Goal: Task Accomplishment & Management: Manage account settings

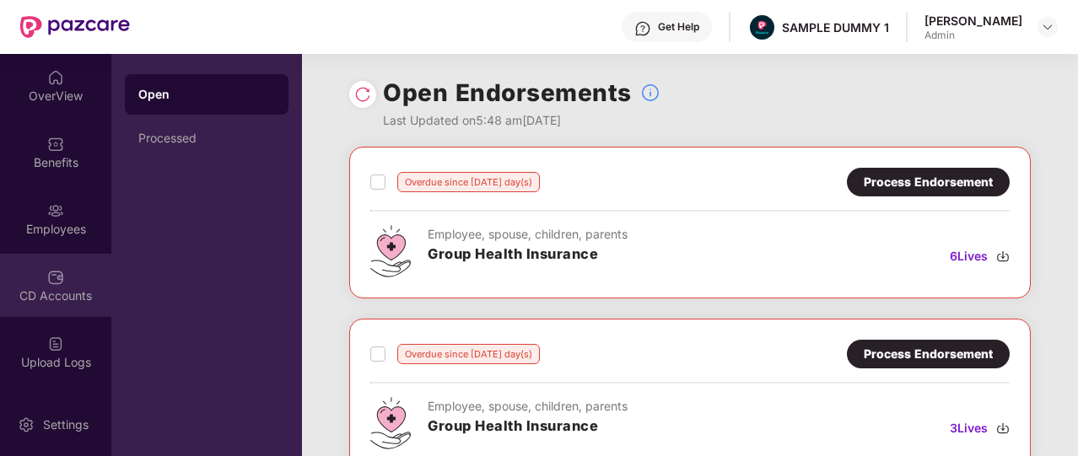
click at [62, 270] on div "CD Accounts" at bounding box center [55, 285] width 111 height 63
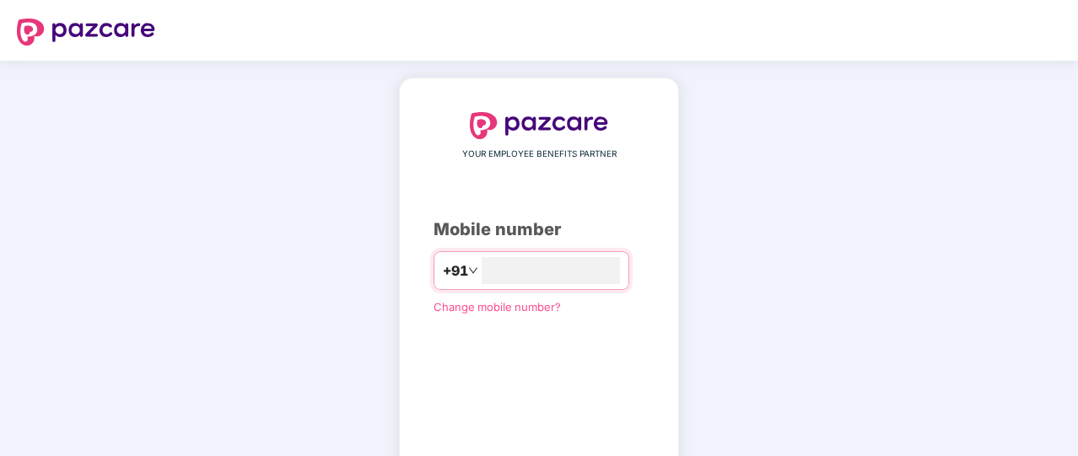
type input "**********"
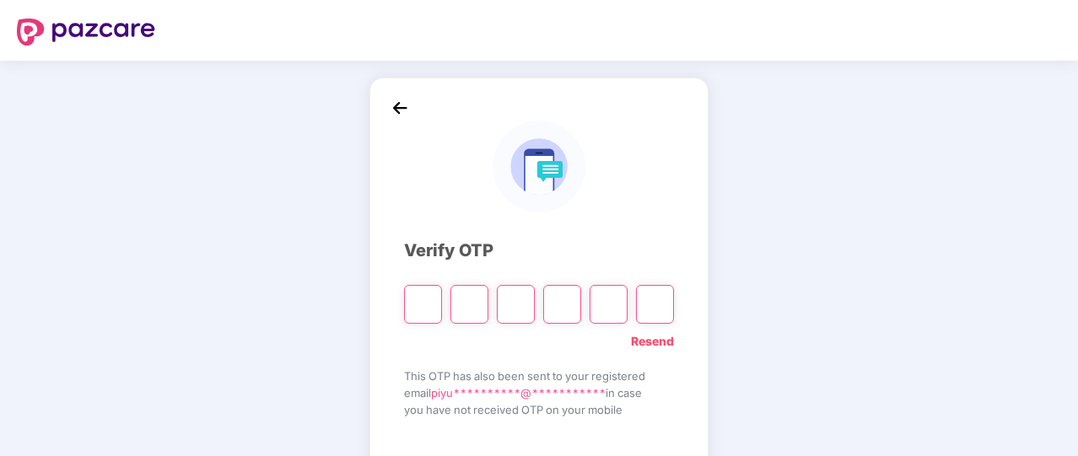
type input "*"
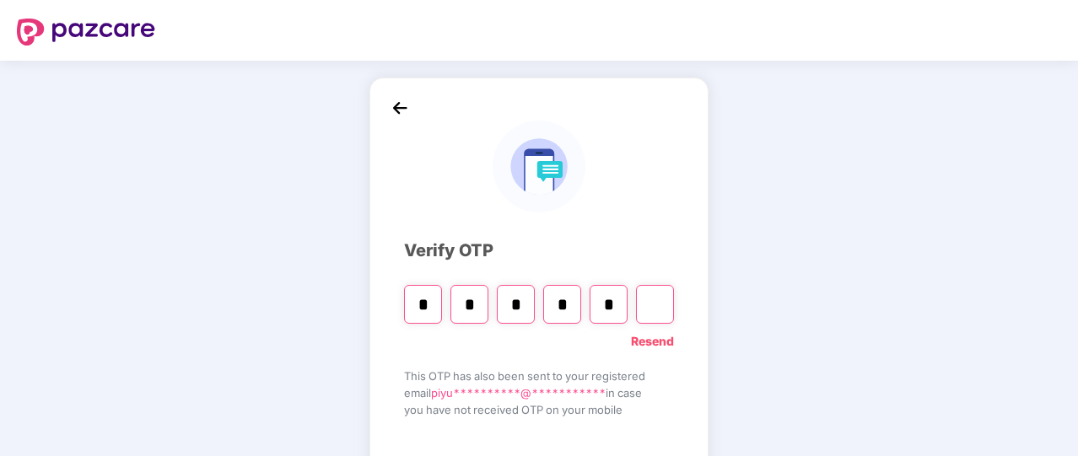
type input "*"
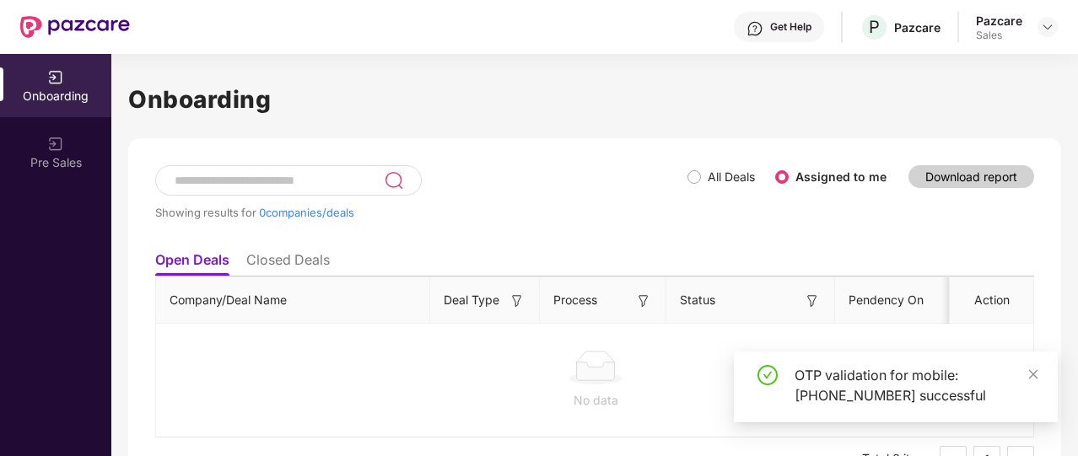
click at [1036, 28] on div "Pazcare Sales" at bounding box center [1017, 28] width 82 height 30
click at [1046, 29] on img at bounding box center [1047, 26] width 13 height 13
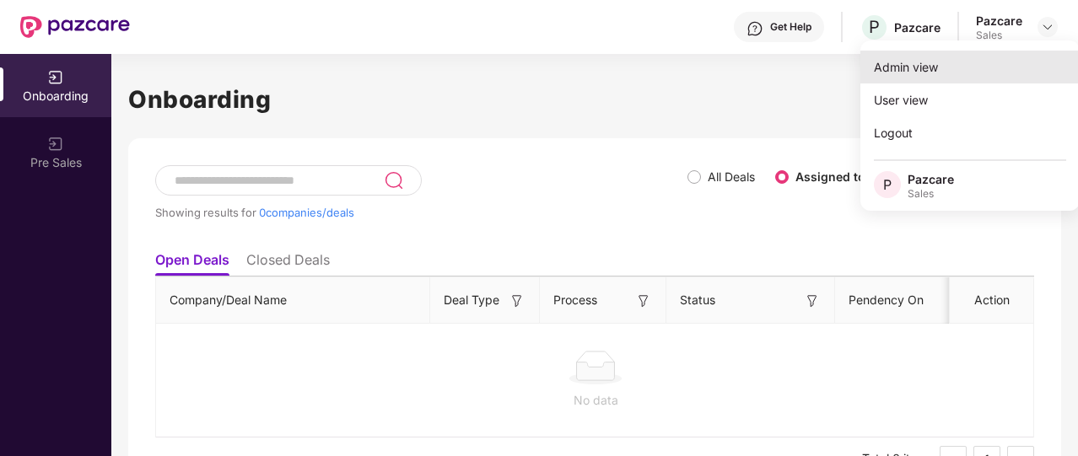
click at [933, 78] on div "Admin view" at bounding box center [969, 67] width 219 height 33
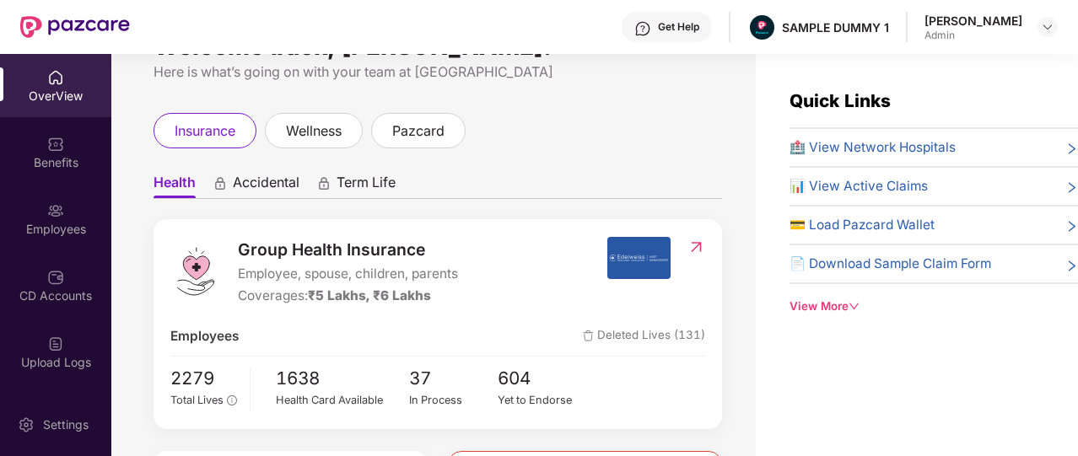
scroll to position [52, 0]
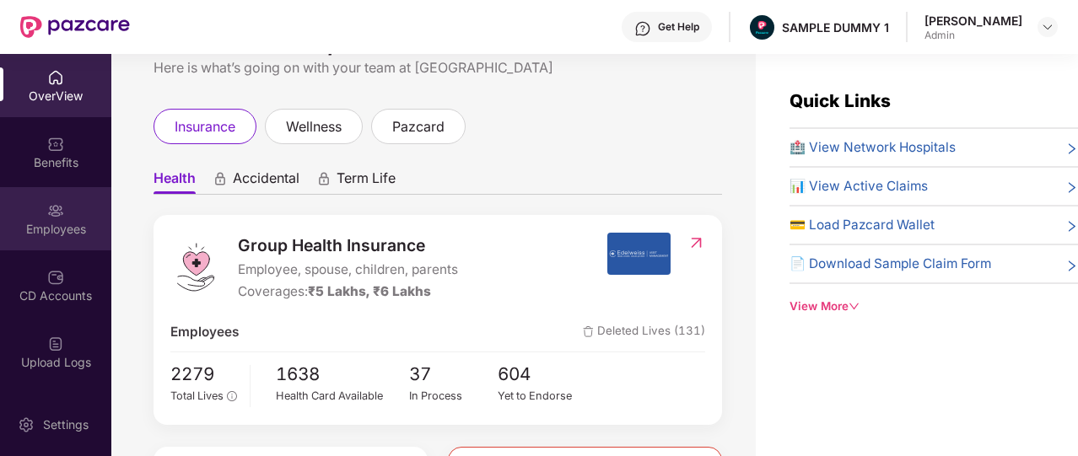
click at [68, 234] on div "Employees" at bounding box center [55, 229] width 111 height 17
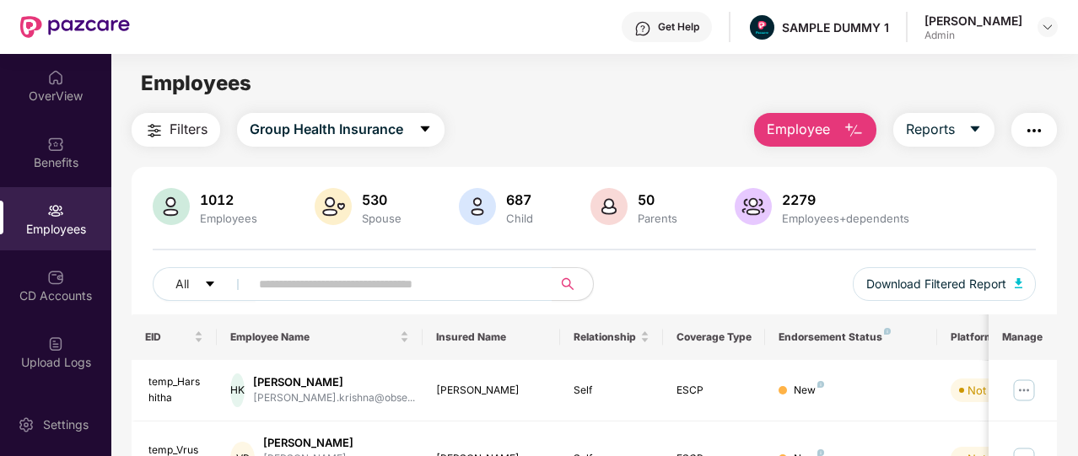
click at [671, 29] on div "Get Help" at bounding box center [678, 26] width 41 height 13
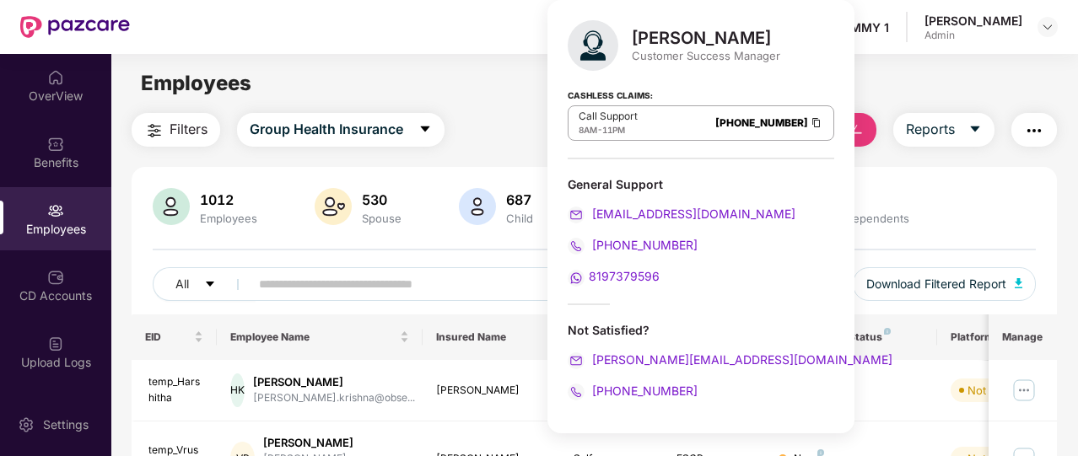
click at [891, 195] on div "2279" at bounding box center [845, 199] width 134 height 17
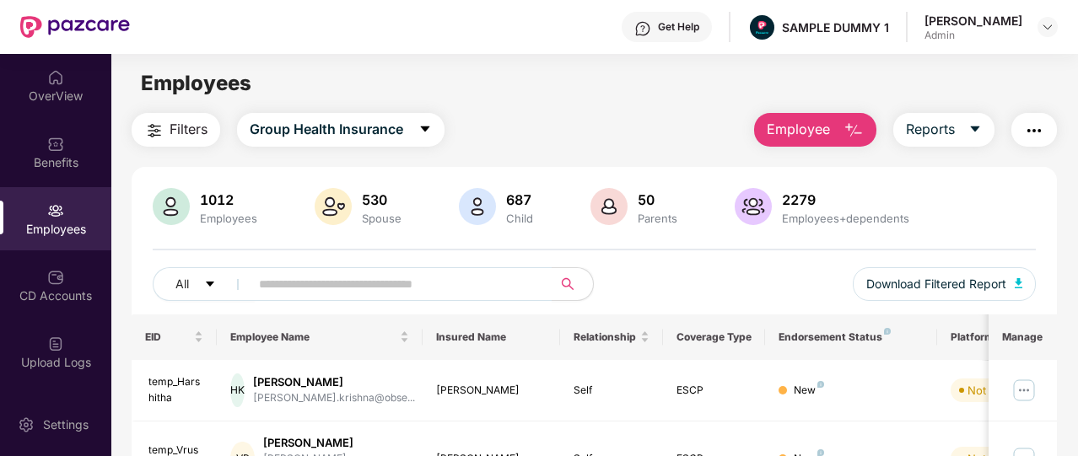
click at [838, 143] on button "Employee" at bounding box center [815, 130] width 122 height 34
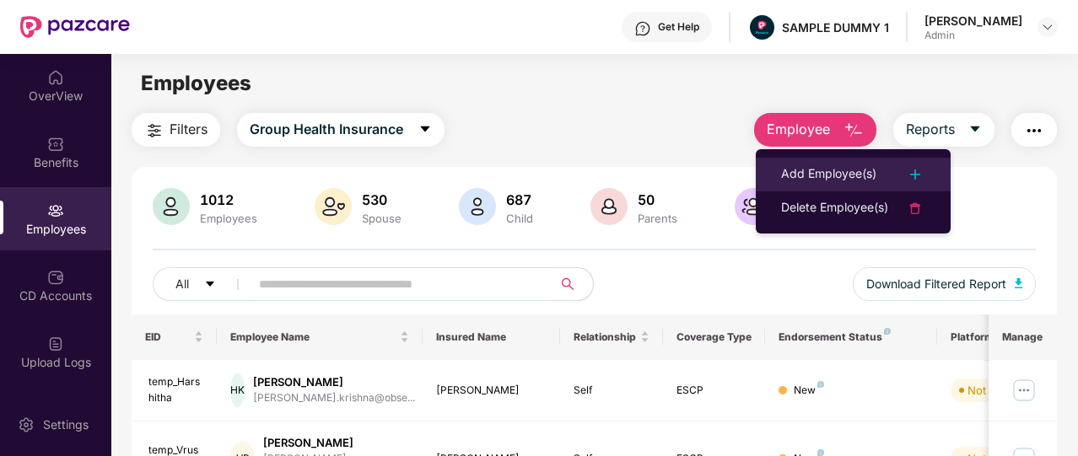
click at [835, 175] on div "Add Employee(s)" at bounding box center [828, 174] width 95 height 20
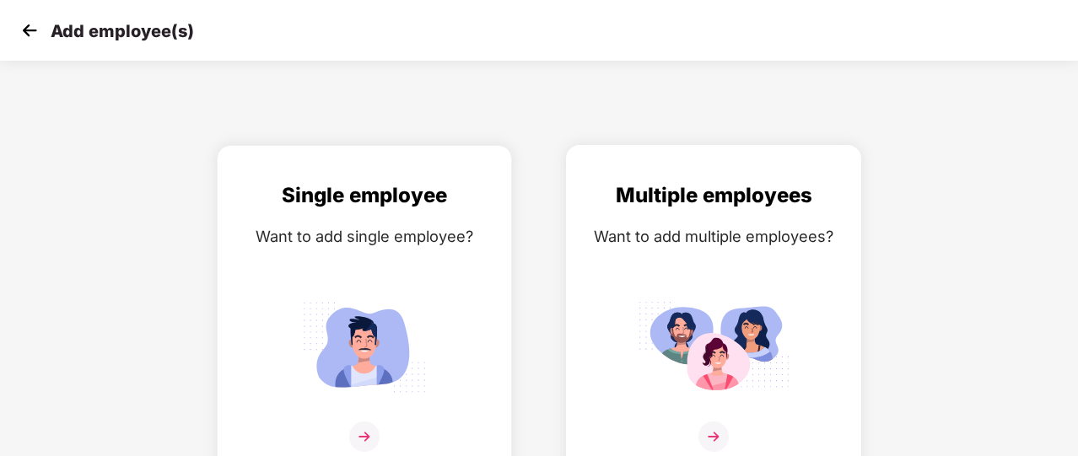
scroll to position [20, 0]
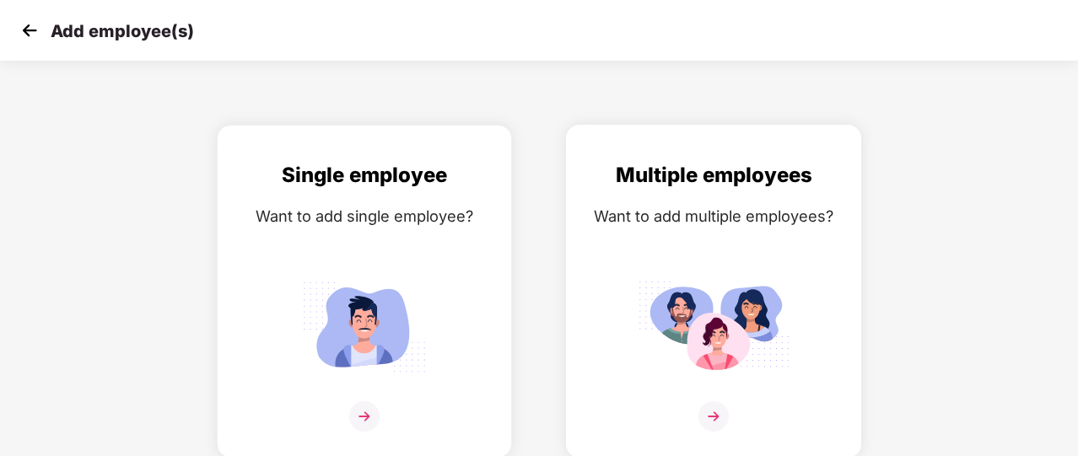
click at [678, 272] on div "Multiple employees Want to add multiple employees?" at bounding box center [714, 305] width 260 height 293
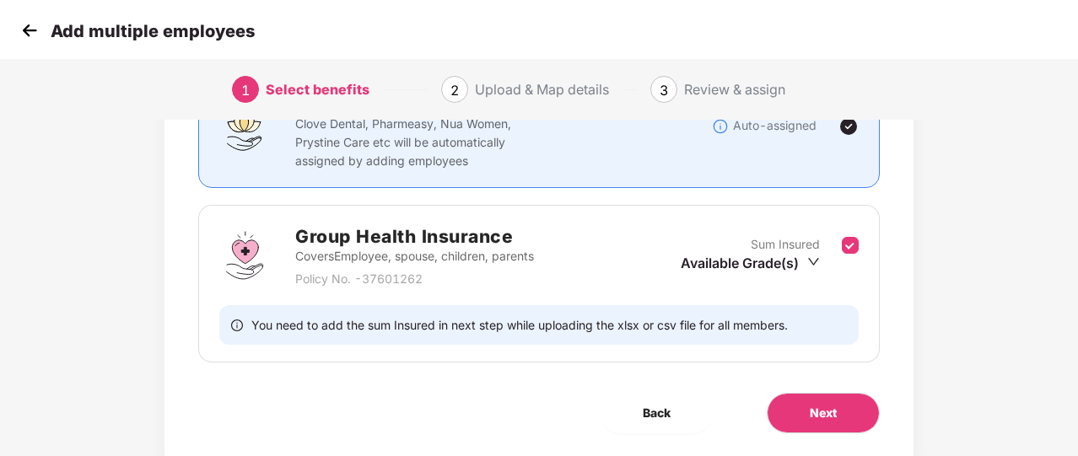
scroll to position [179, 0]
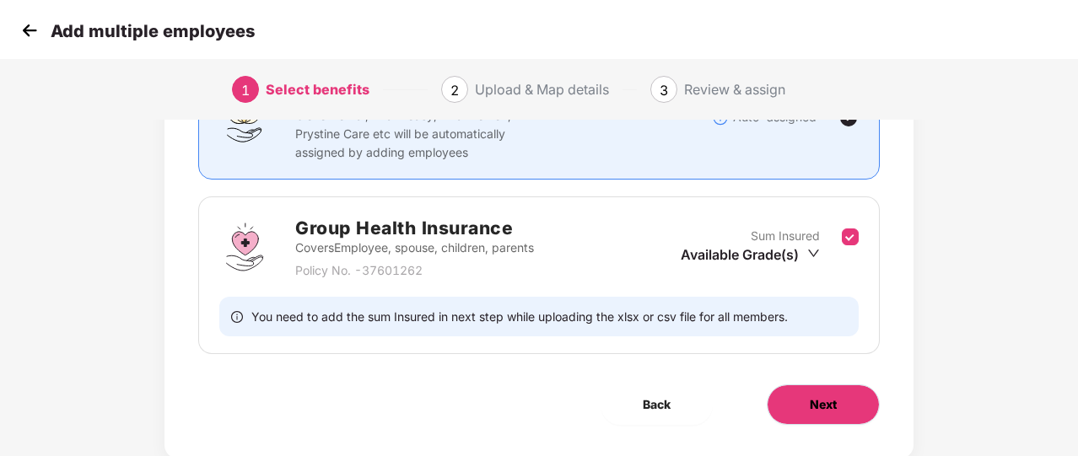
click at [840, 423] on button "Next" at bounding box center [823, 405] width 113 height 40
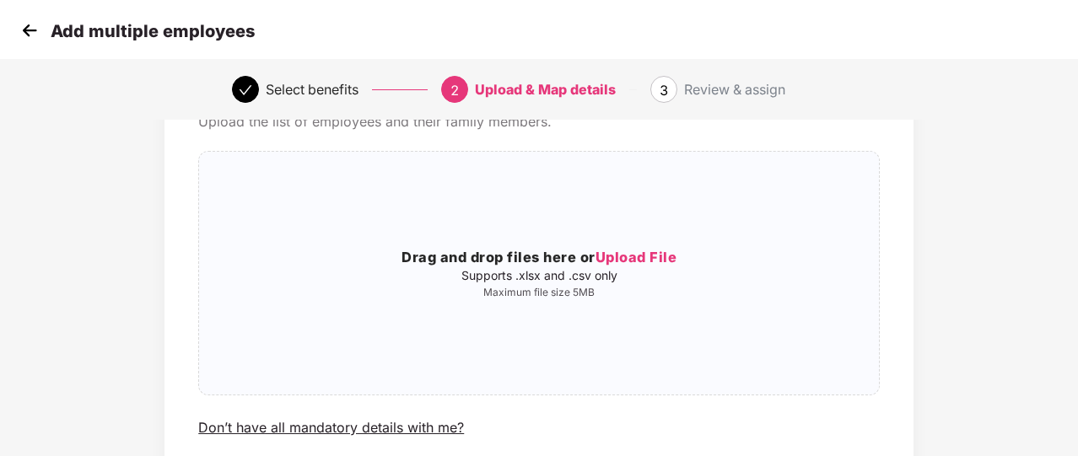
scroll to position [115, 0]
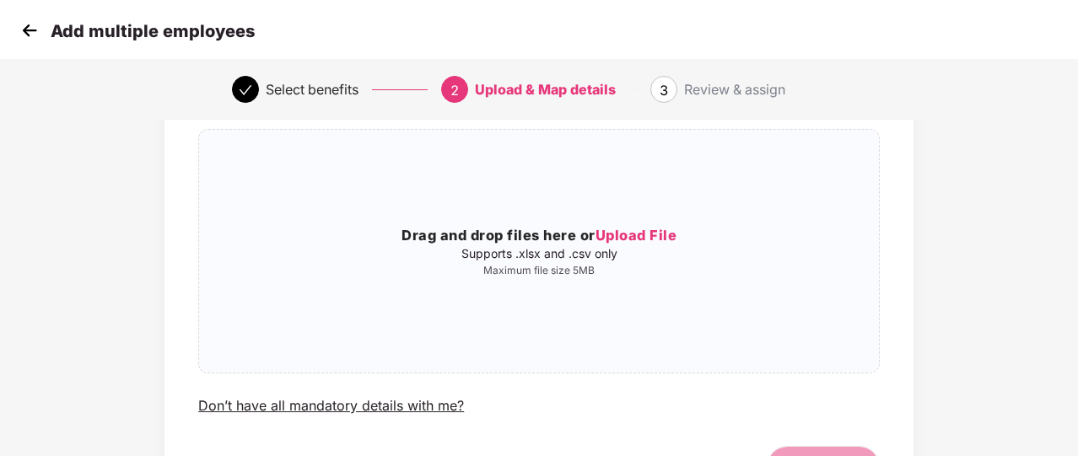
click at [29, 24] on img at bounding box center [29, 30] width 25 height 25
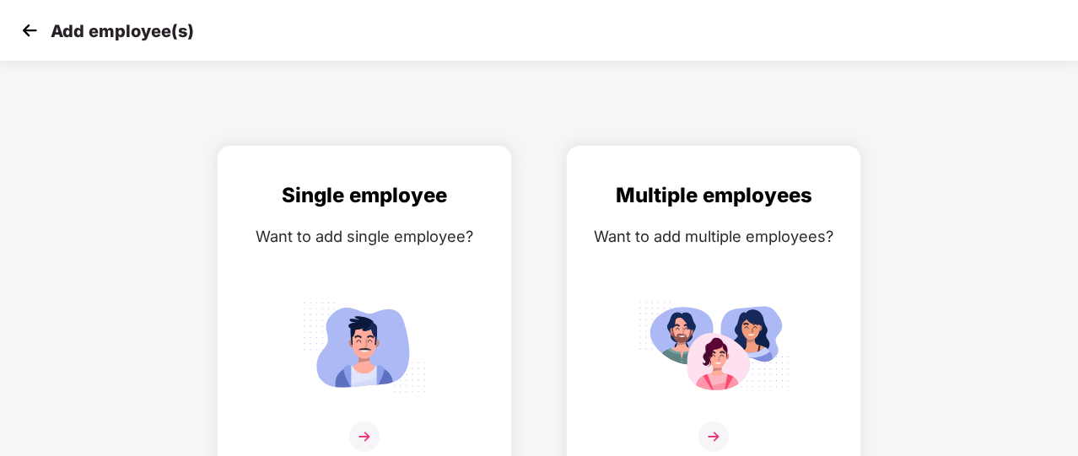
click at [29, 24] on img at bounding box center [29, 30] width 25 height 25
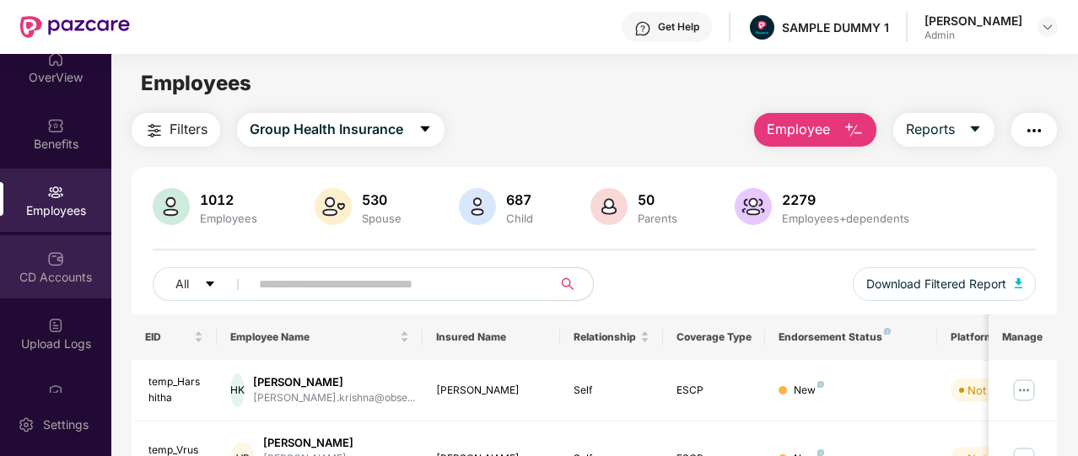
scroll to position [14, 0]
click at [62, 250] on div "CD Accounts" at bounding box center [55, 271] width 111 height 63
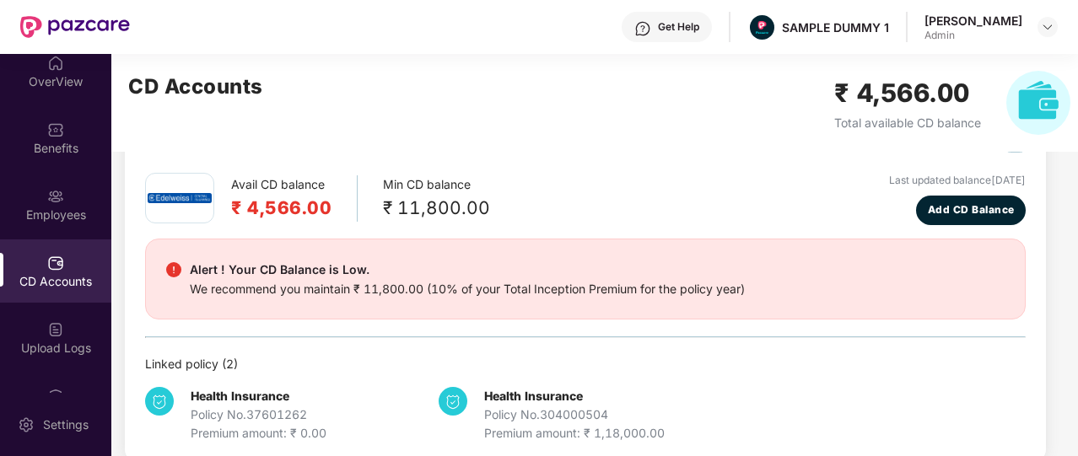
scroll to position [79, 0]
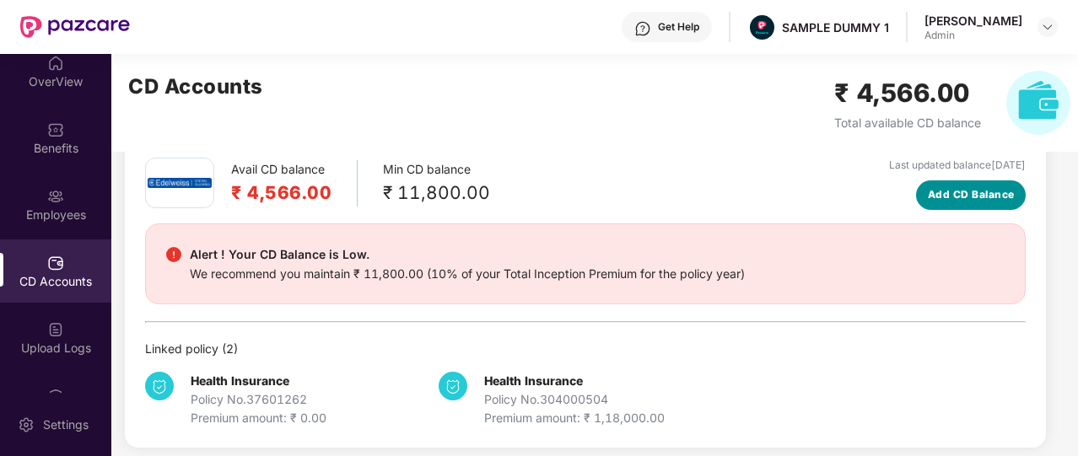
click at [922, 202] on button "Add CD Balance" at bounding box center [971, 195] width 110 height 30
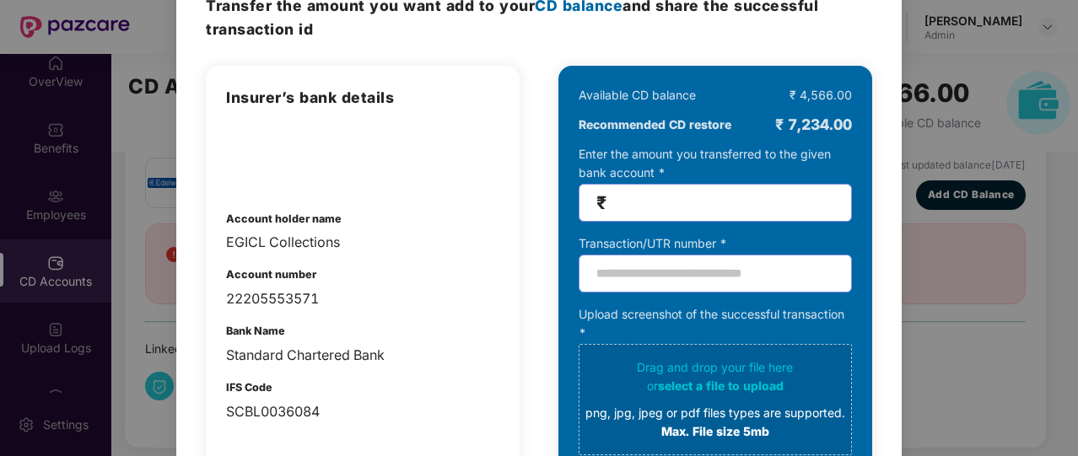
scroll to position [0, 0]
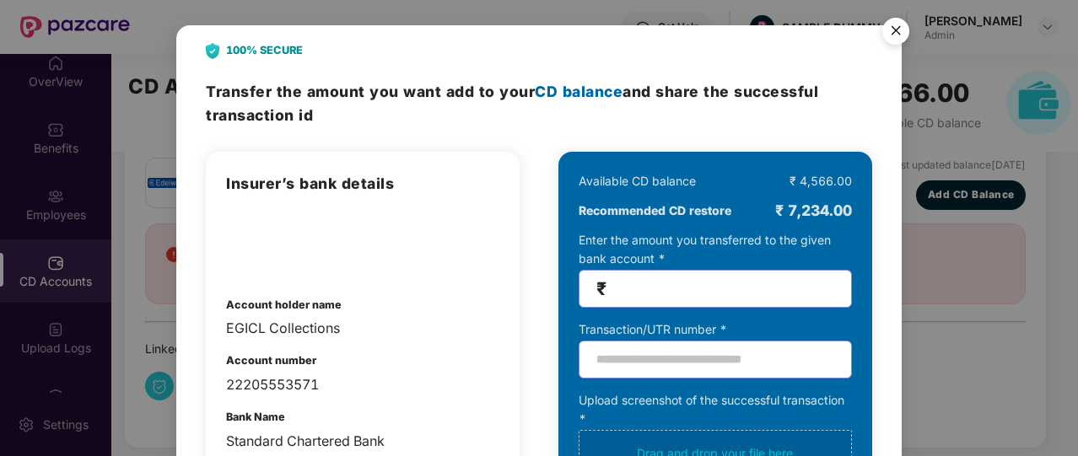
click at [901, 25] on img "Close" at bounding box center [895, 33] width 47 height 47
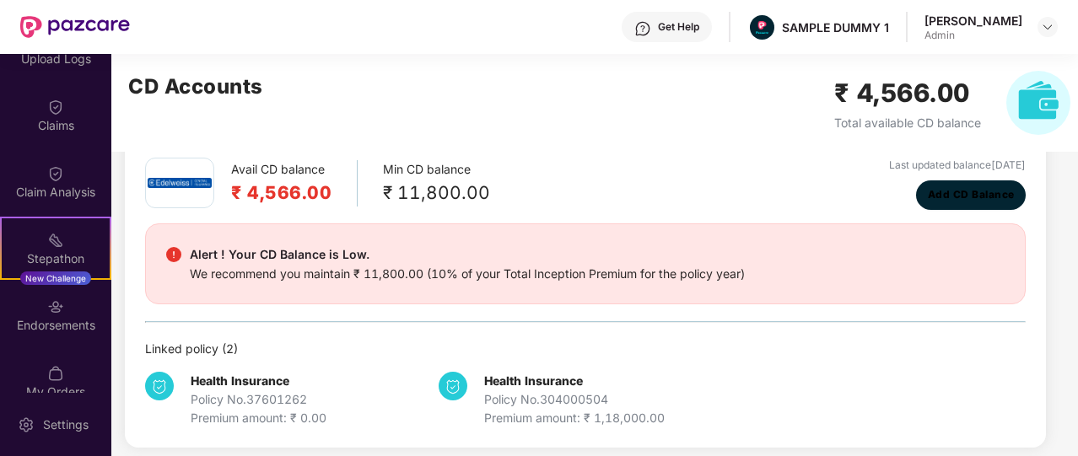
scroll to position [304, 0]
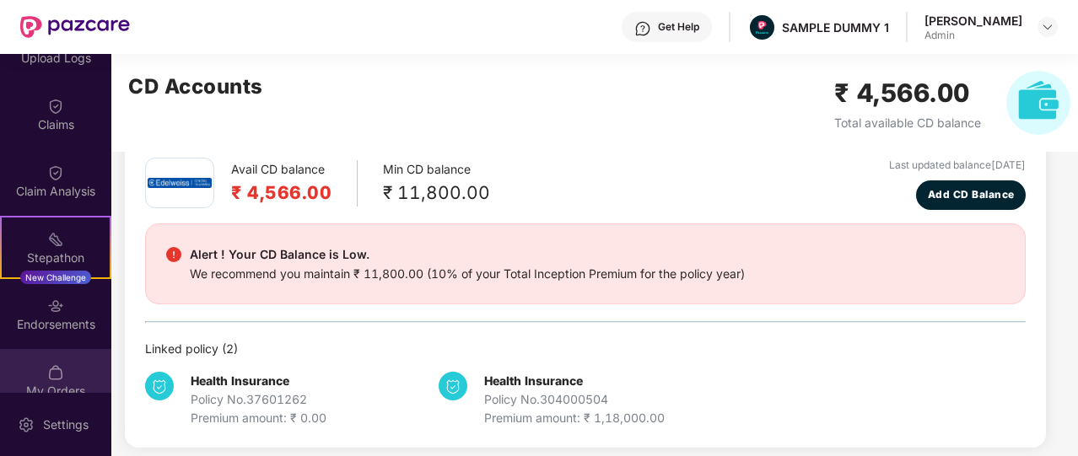
click at [56, 380] on img at bounding box center [55, 372] width 17 height 17
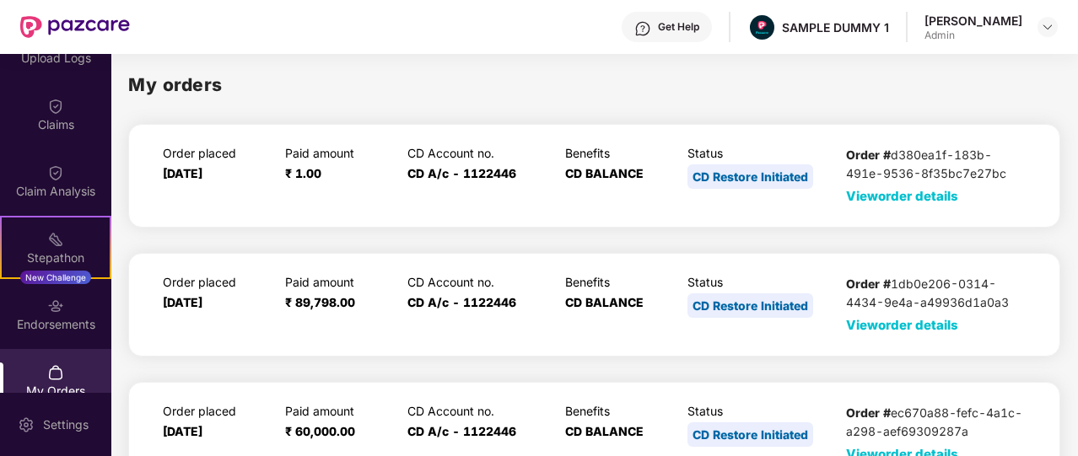
click at [942, 198] on span "View order details" at bounding box center [902, 196] width 112 height 16
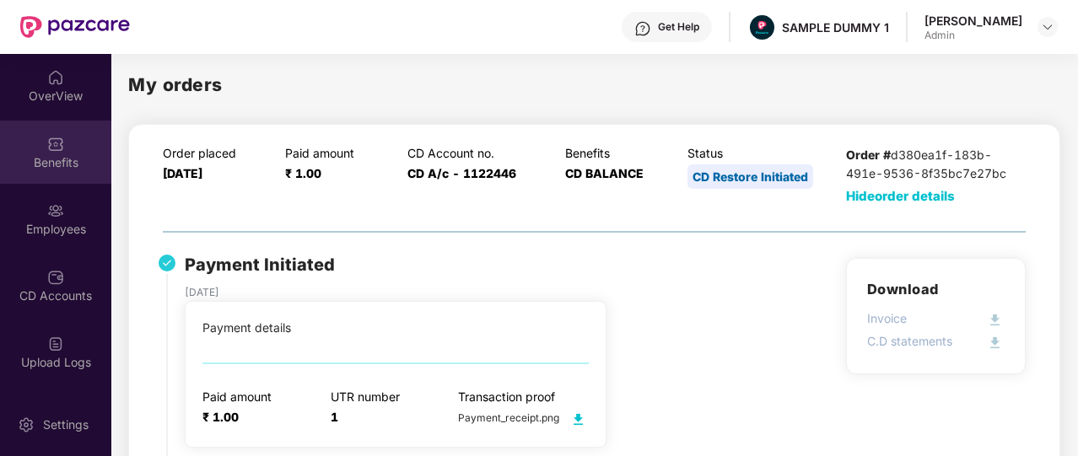
click at [67, 132] on div "Benefits" at bounding box center [55, 152] width 111 height 63
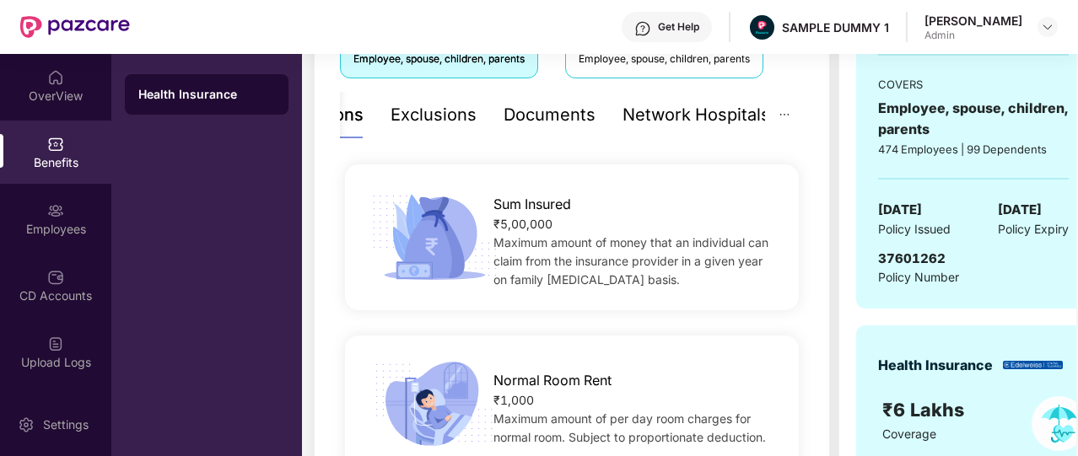
scroll to position [315, 0]
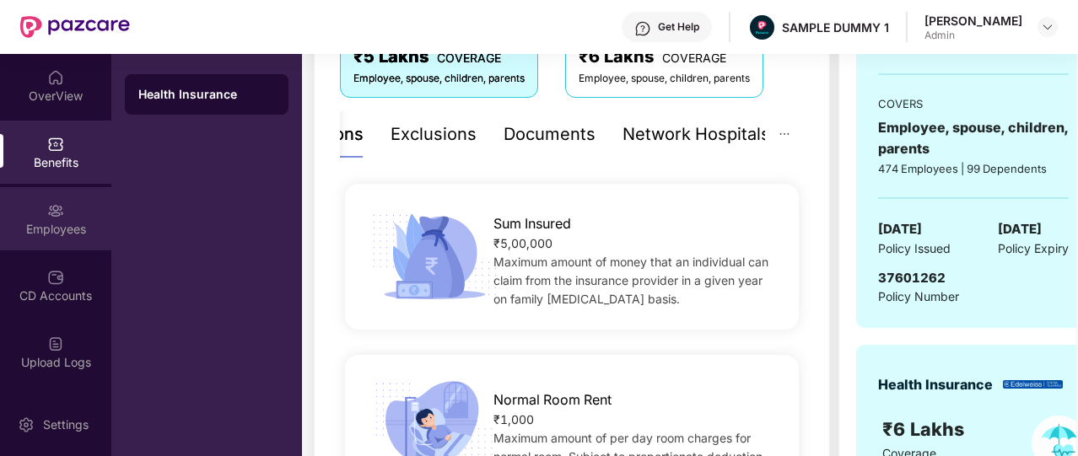
click at [78, 213] on div "Employees" at bounding box center [55, 218] width 111 height 63
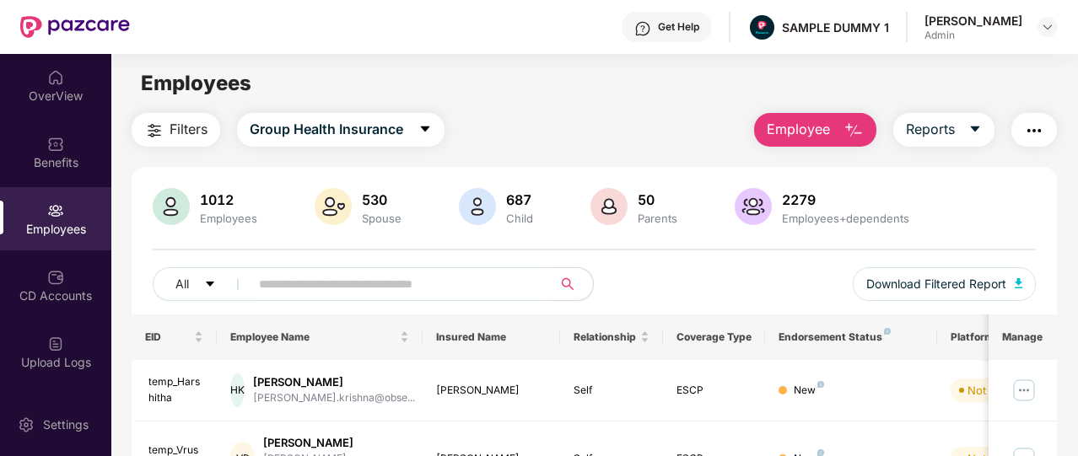
click at [830, 139] on span "Employee" at bounding box center [798, 129] width 63 height 21
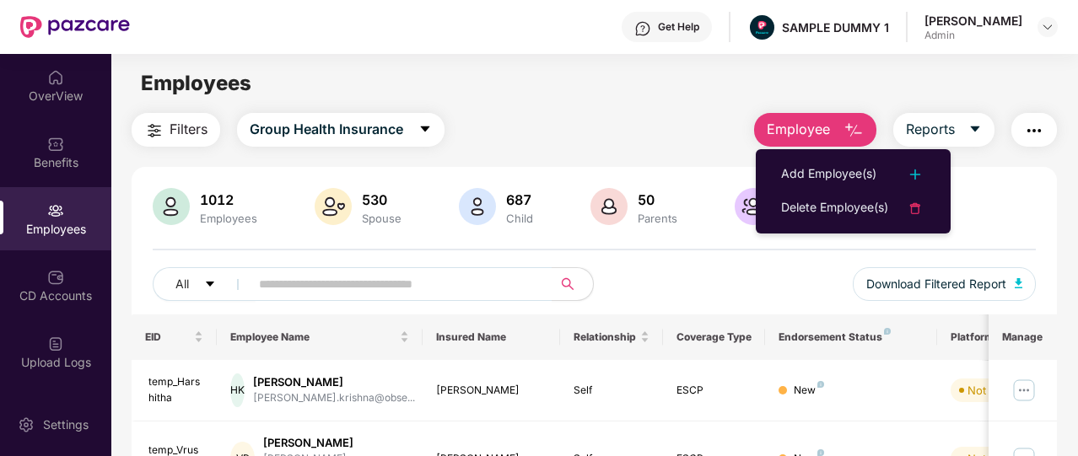
click at [529, 144] on div "Filters Group Health Insurance Employee Reports" at bounding box center [594, 130] width 925 height 34
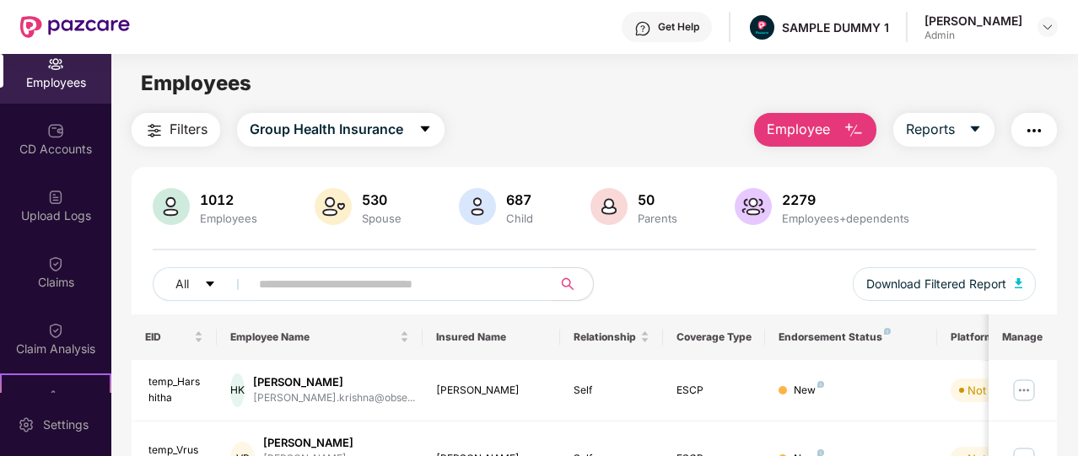
scroll to position [157, 0]
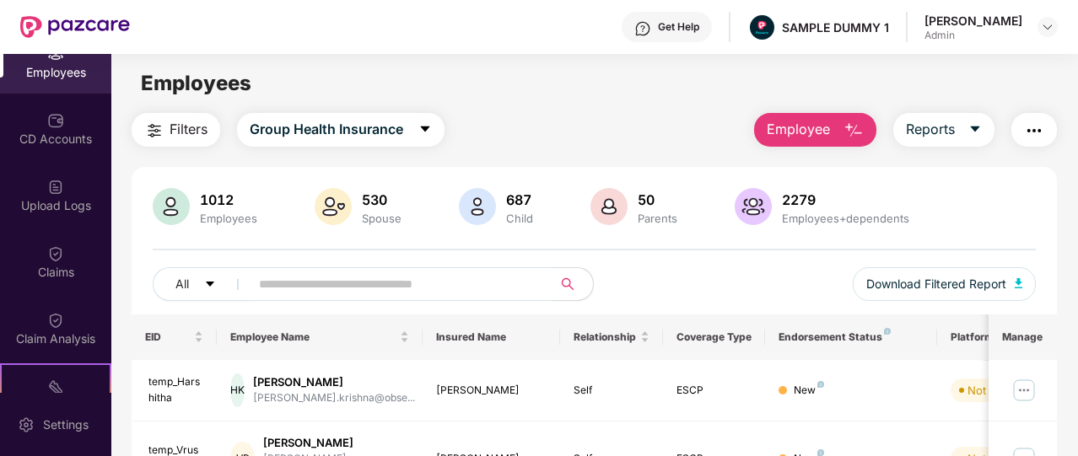
click at [67, 245] on div "Claims" at bounding box center [55, 261] width 111 height 63
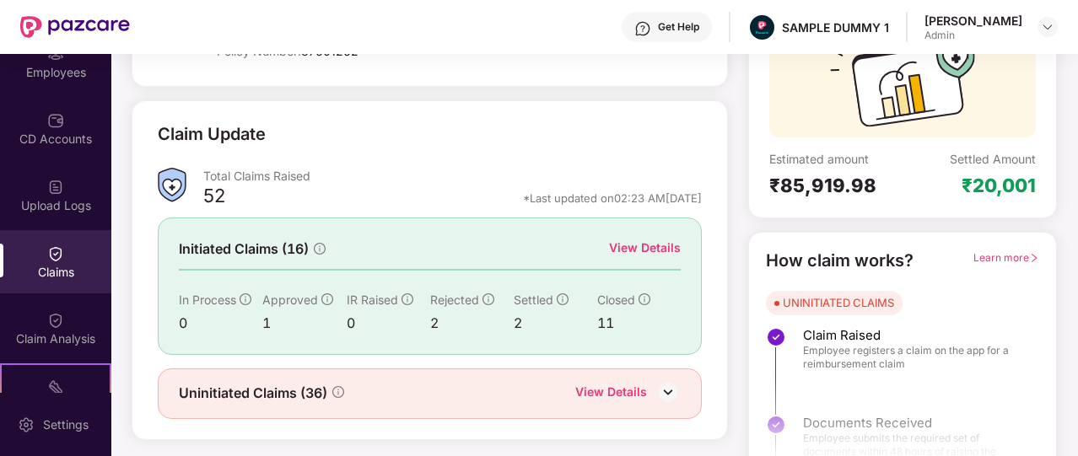
scroll to position [177, 0]
click at [641, 245] on div "View Details" at bounding box center [645, 247] width 72 height 19
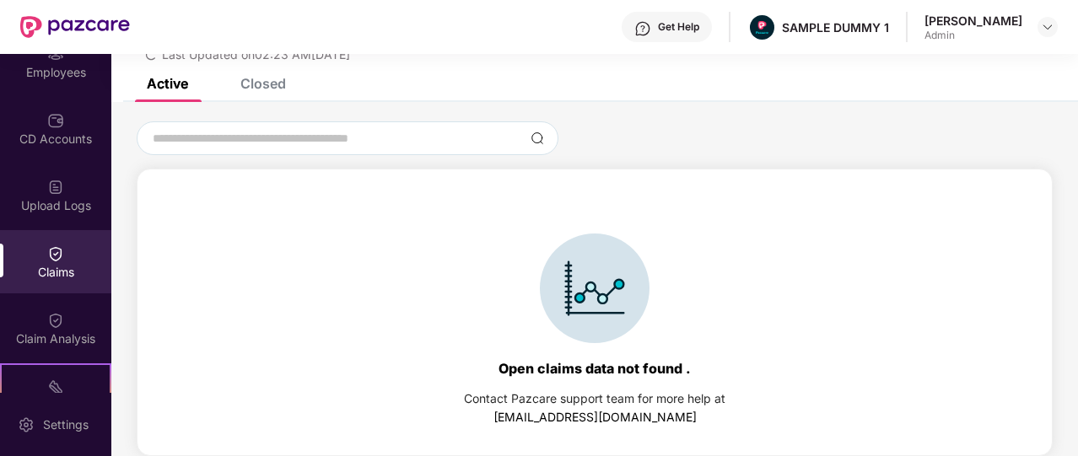
scroll to position [73, 0]
click at [418, 141] on input at bounding box center [337, 139] width 373 height 18
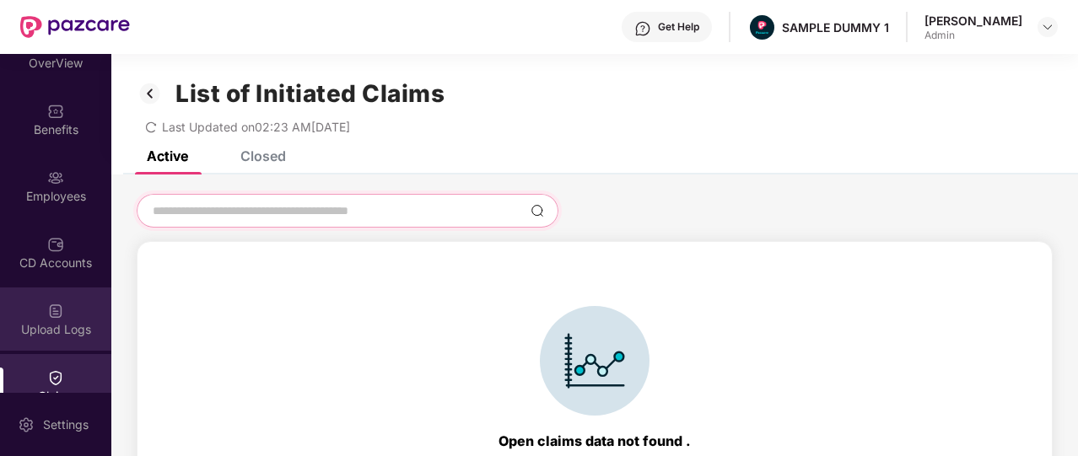
scroll to position [0, 0]
